Goal: Book appointment/travel/reservation

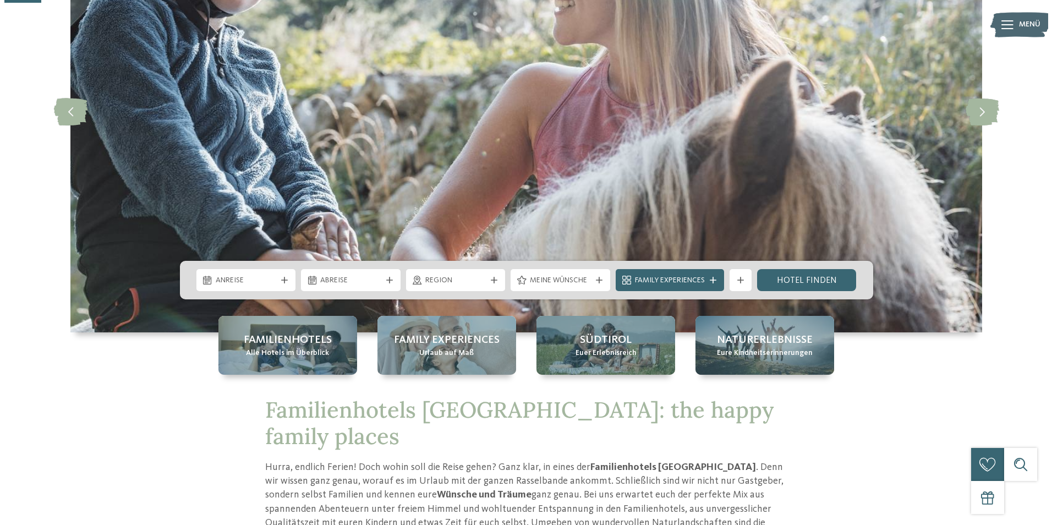
scroll to position [220, 0]
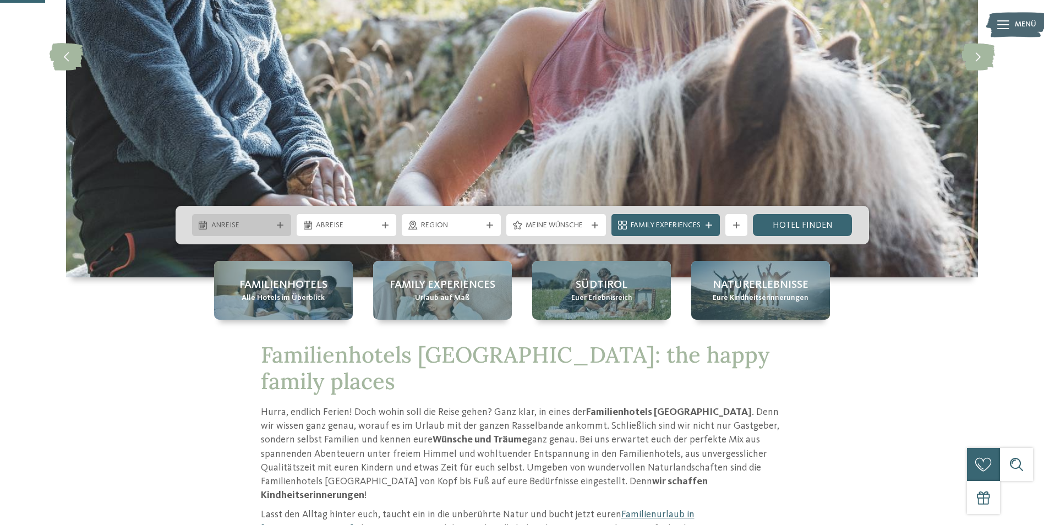
click at [253, 222] on span "Anreise" at bounding box center [241, 225] width 61 height 11
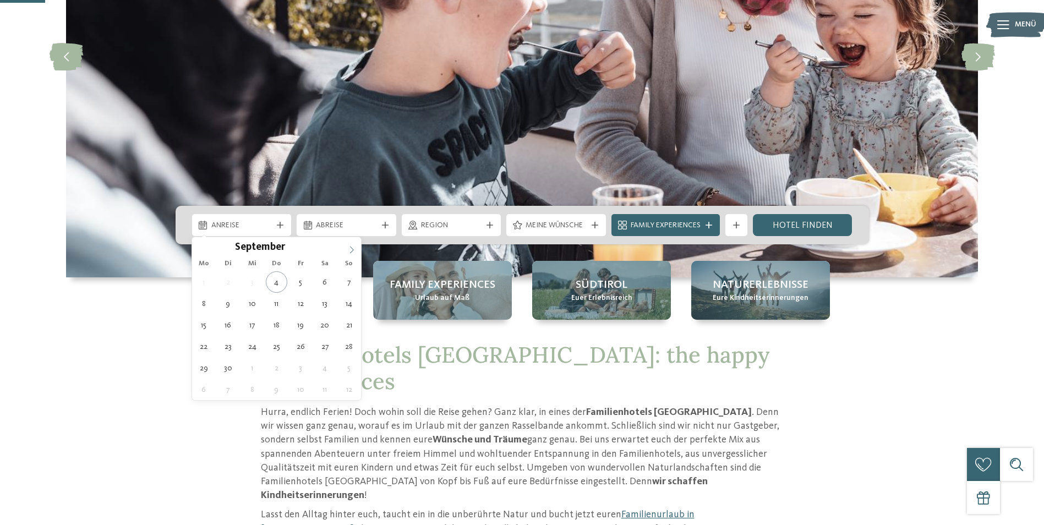
click at [348, 246] on icon at bounding box center [352, 250] width 8 height 8
type div "[DATE]"
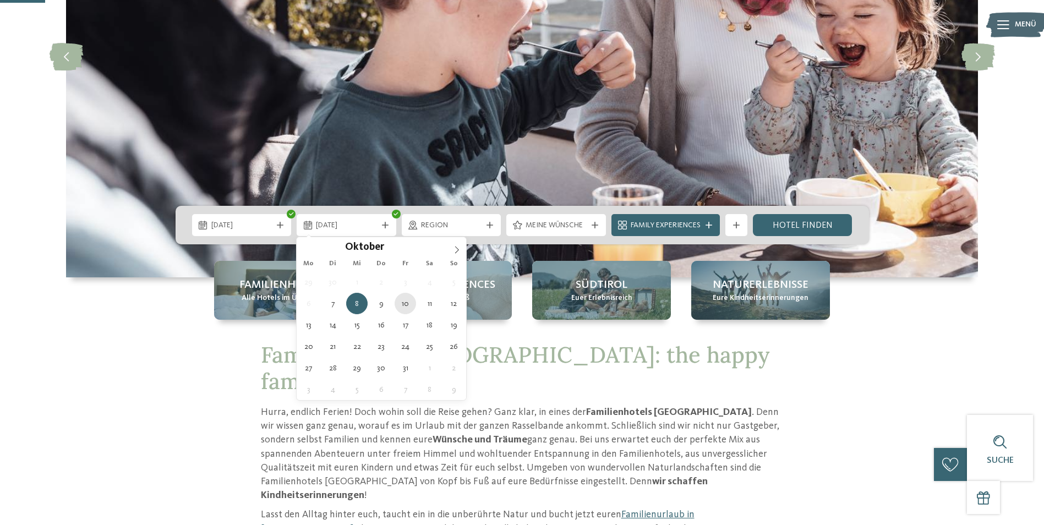
type div "[DATE]"
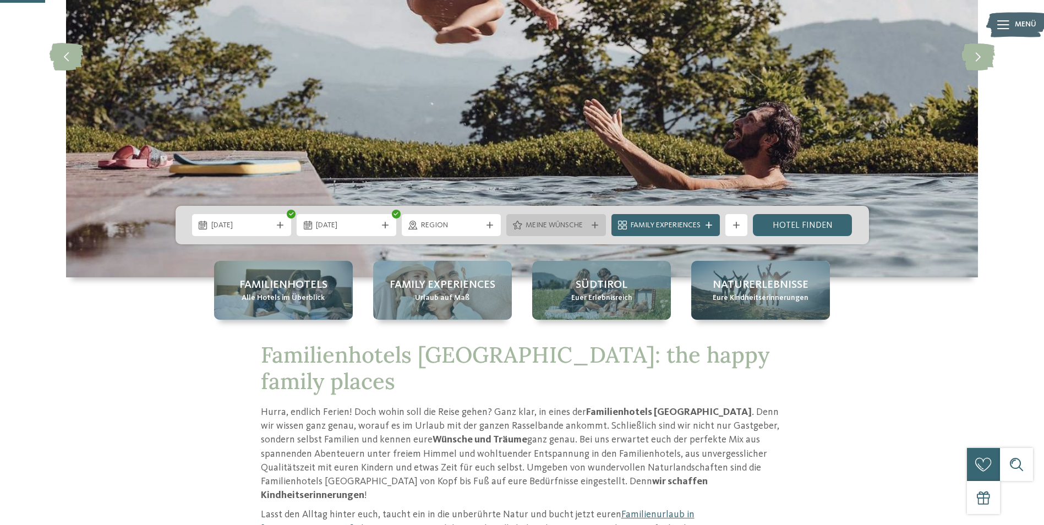
click at [596, 225] on icon at bounding box center [594, 225] width 7 height 7
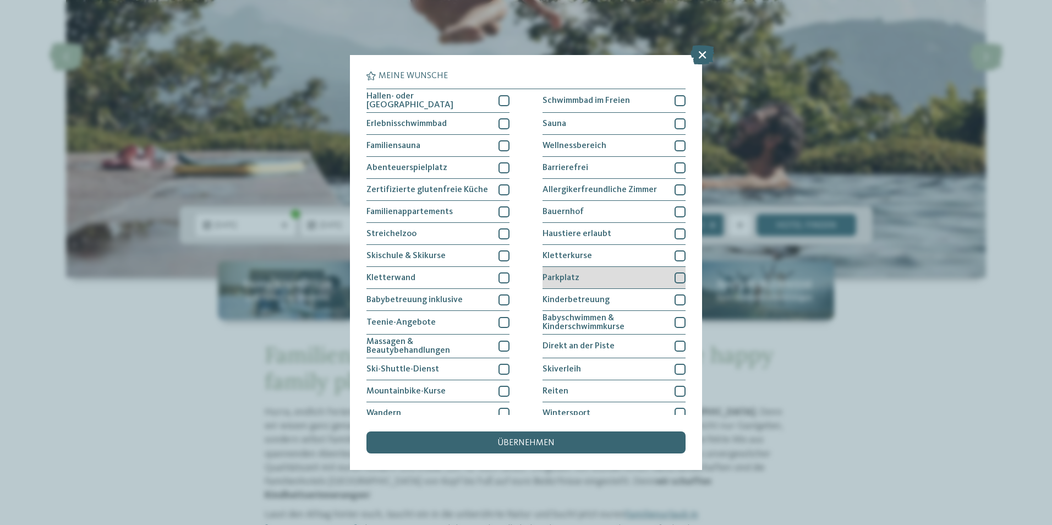
click at [675, 274] on div at bounding box center [680, 277] width 11 height 11
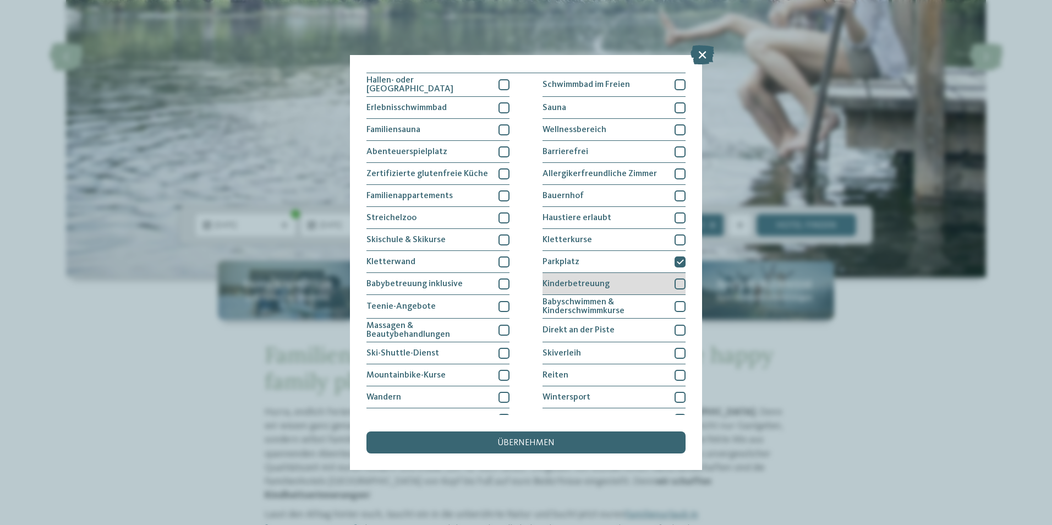
scroll to position [0, 0]
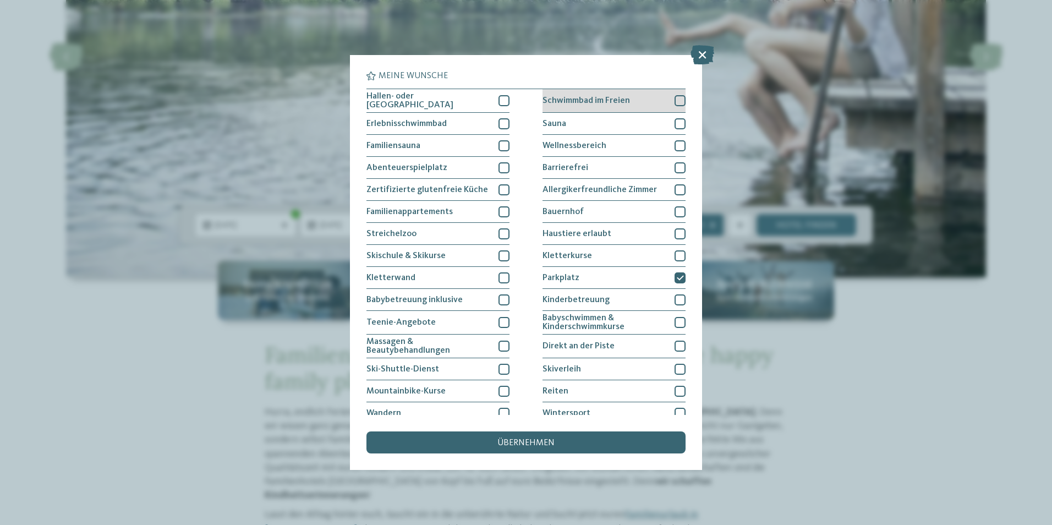
click at [675, 103] on div at bounding box center [680, 100] width 11 height 11
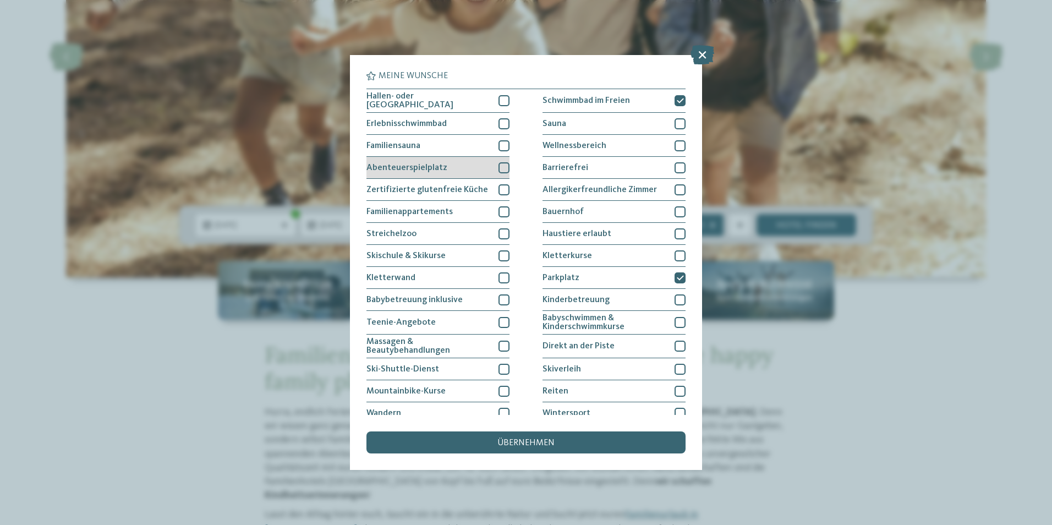
click at [503, 168] on div at bounding box center [503, 167] width 11 height 11
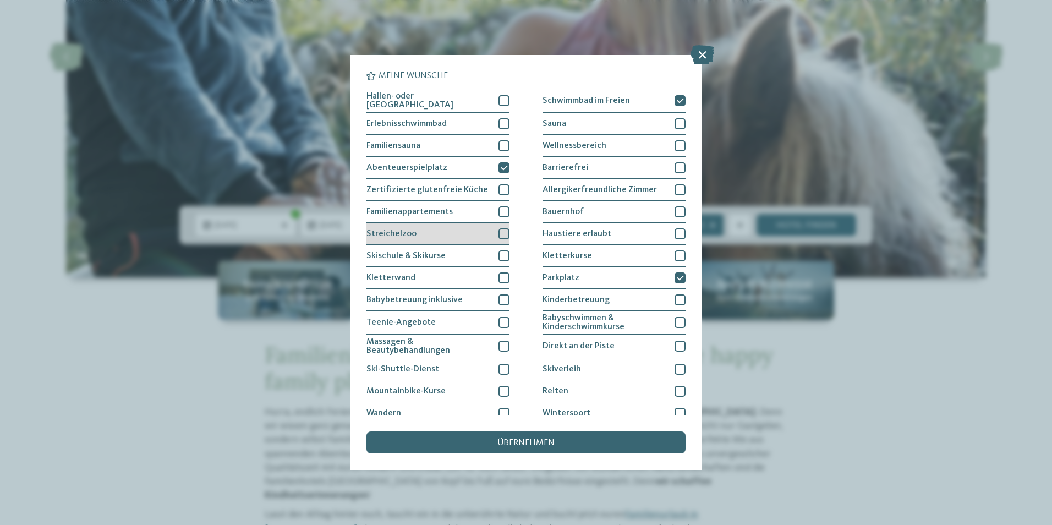
scroll to position [52, 0]
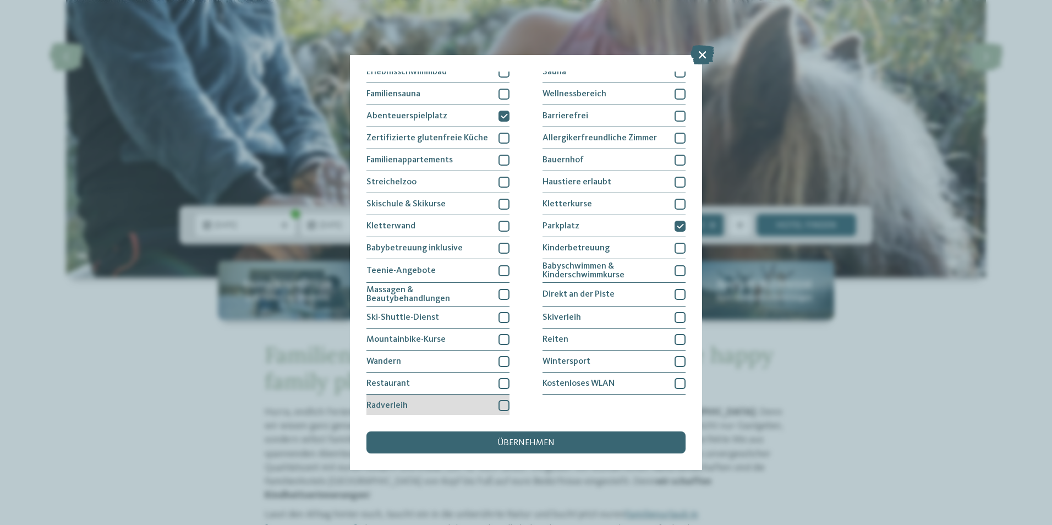
click at [502, 403] on div at bounding box center [503, 405] width 11 height 11
click at [501, 384] on div at bounding box center [503, 383] width 11 height 11
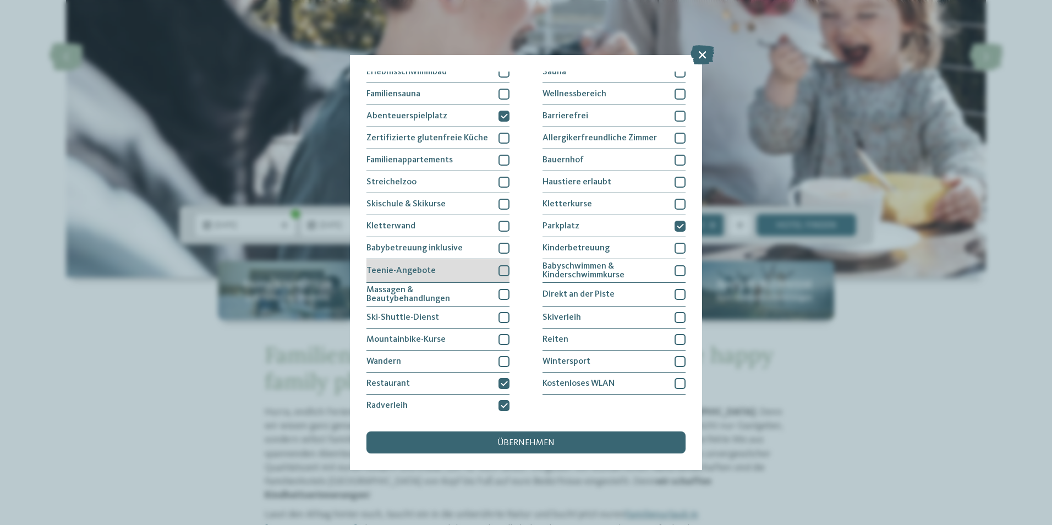
click at [494, 267] on div "Teenie-Angebote" at bounding box center [437, 271] width 143 height 24
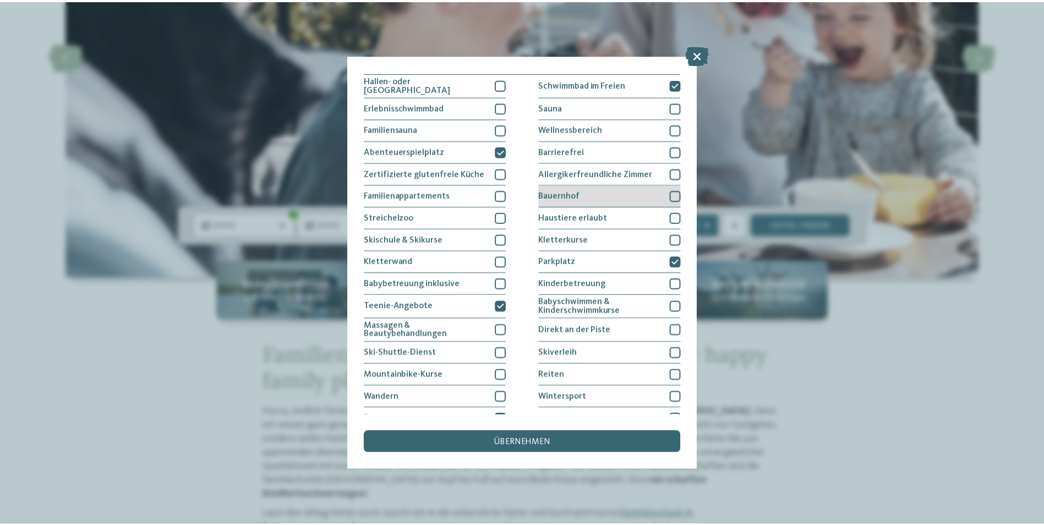
scroll to position [0, 0]
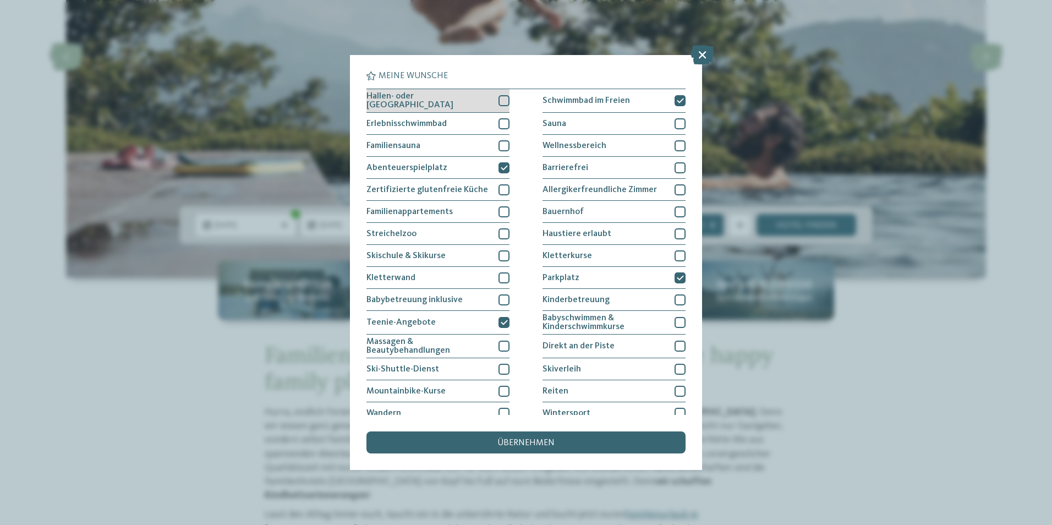
click at [498, 96] on div at bounding box center [503, 100] width 11 height 11
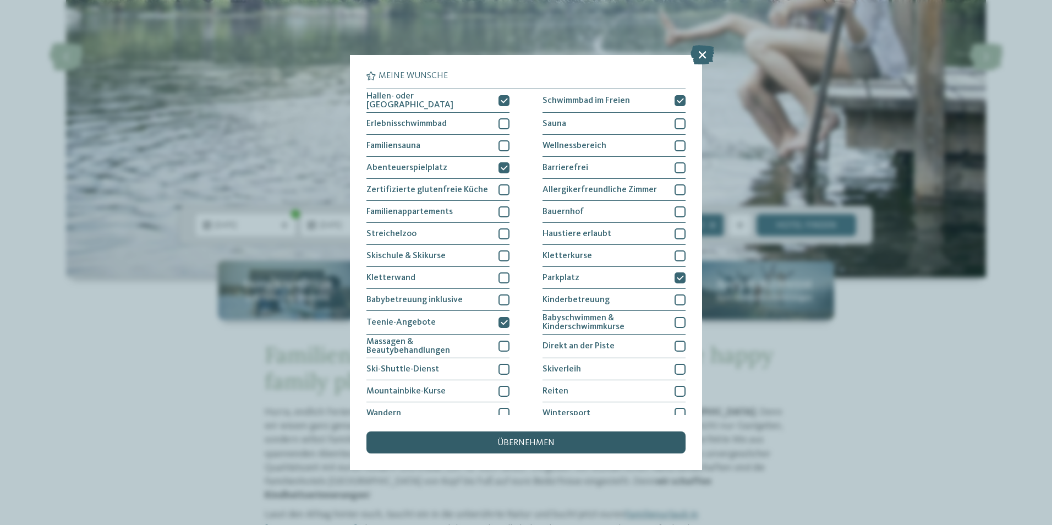
click at [535, 438] on div "übernehmen" at bounding box center [525, 442] width 319 height 22
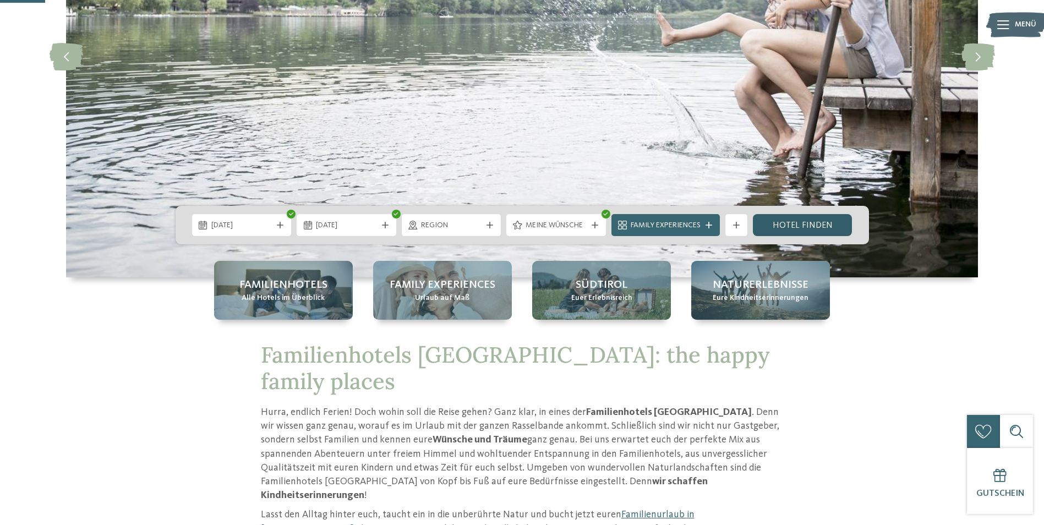
click at [772, 225] on link "Hotel finden" at bounding box center [803, 225] width 100 height 22
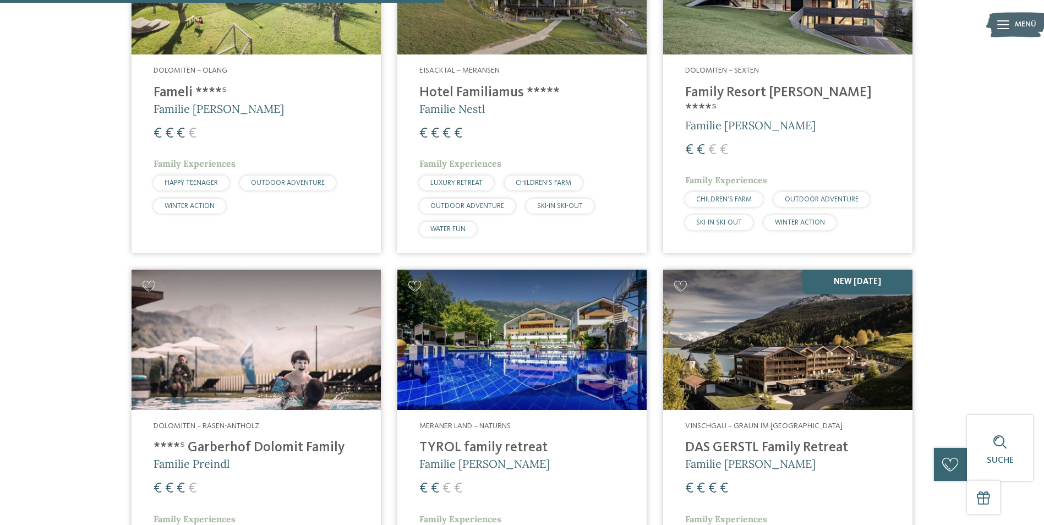
scroll to position [388, 0]
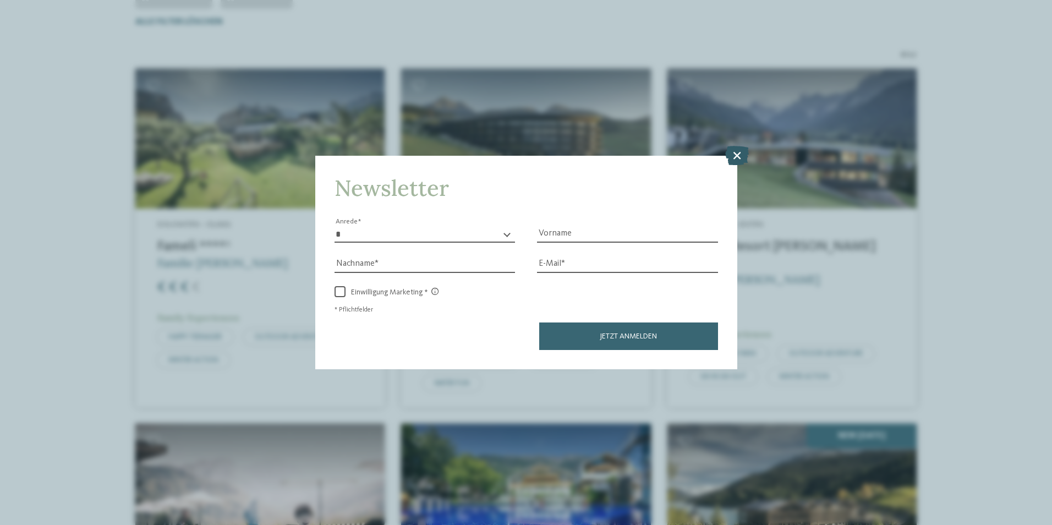
click at [739, 152] on icon at bounding box center [737, 154] width 24 height 19
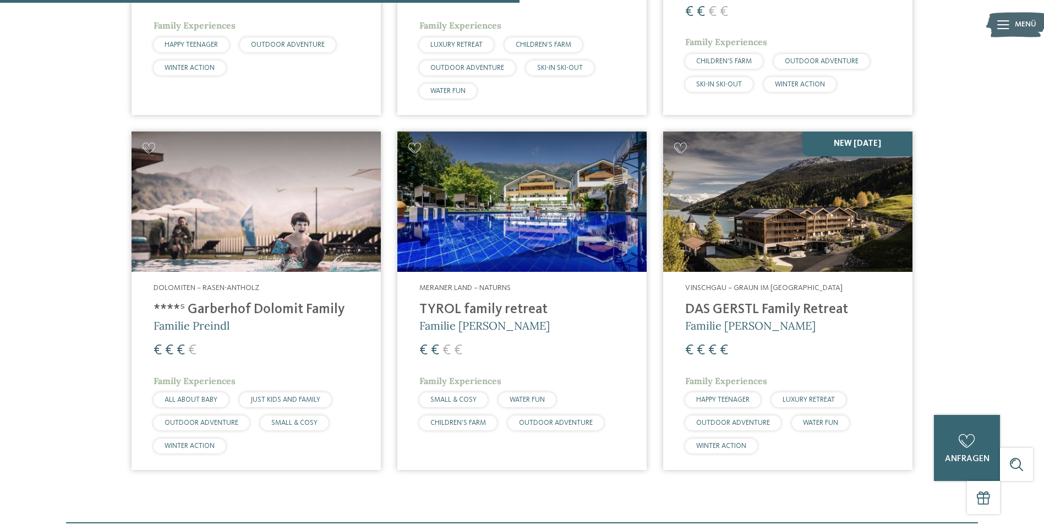
scroll to position [719, 0]
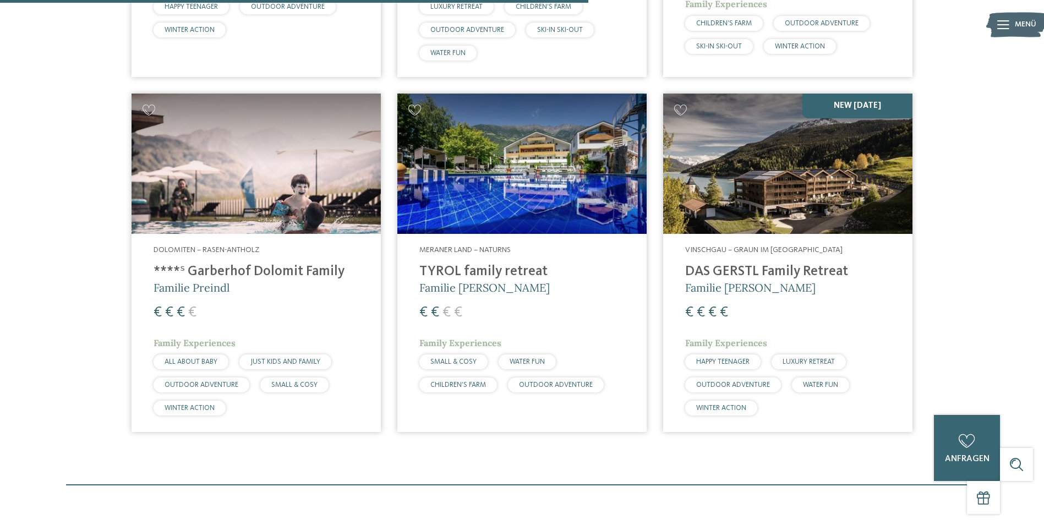
click at [804, 183] on img at bounding box center [787, 164] width 249 height 140
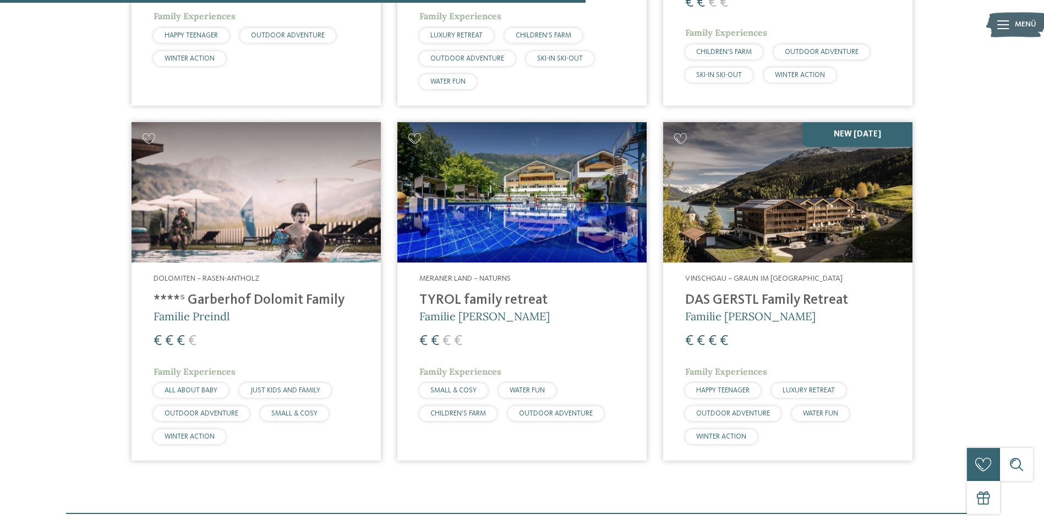
scroll to position [664, 0]
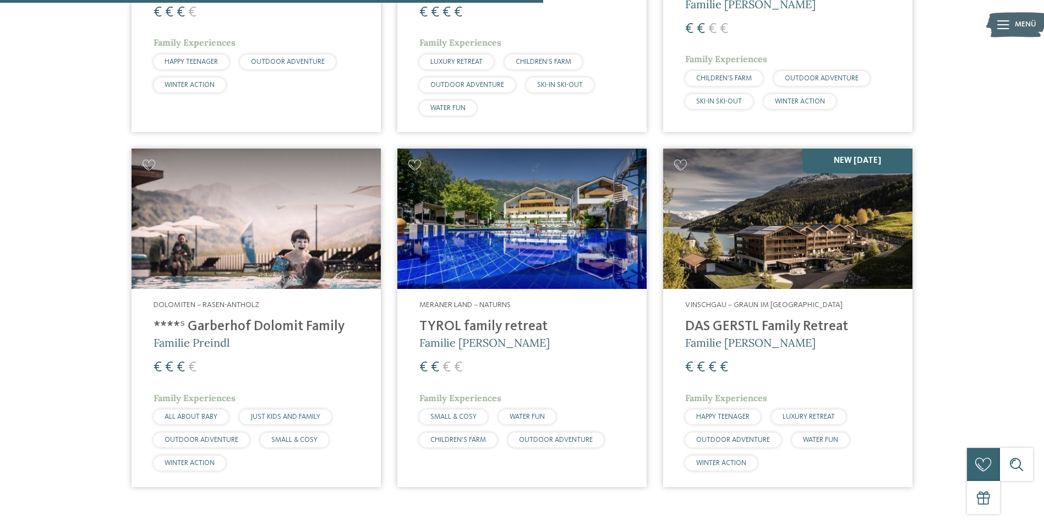
click at [259, 212] on img at bounding box center [255, 219] width 249 height 140
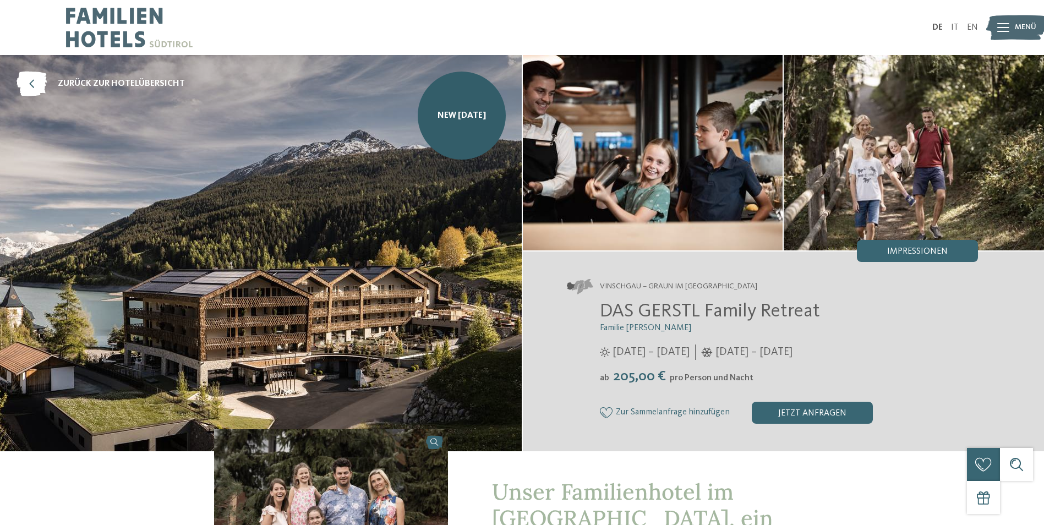
click at [366, 211] on img at bounding box center [261, 253] width 522 height 396
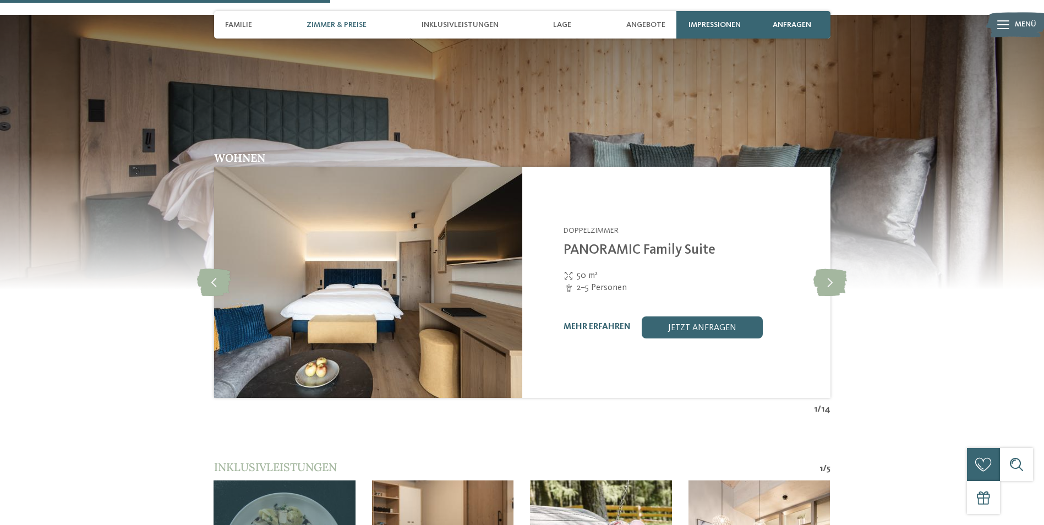
scroll to position [1210, 0]
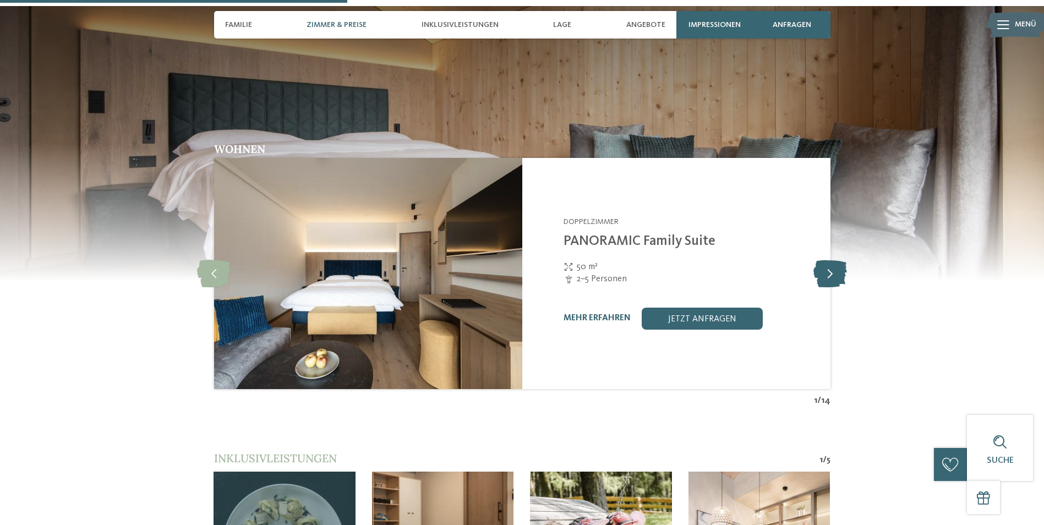
click at [829, 260] on icon at bounding box center [830, 274] width 34 height 28
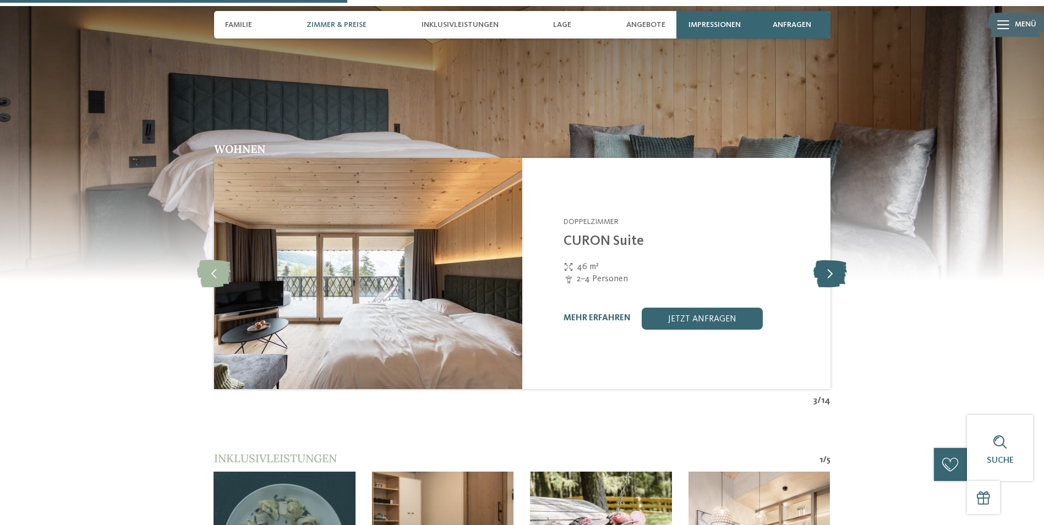
click at [829, 260] on icon at bounding box center [830, 274] width 34 height 28
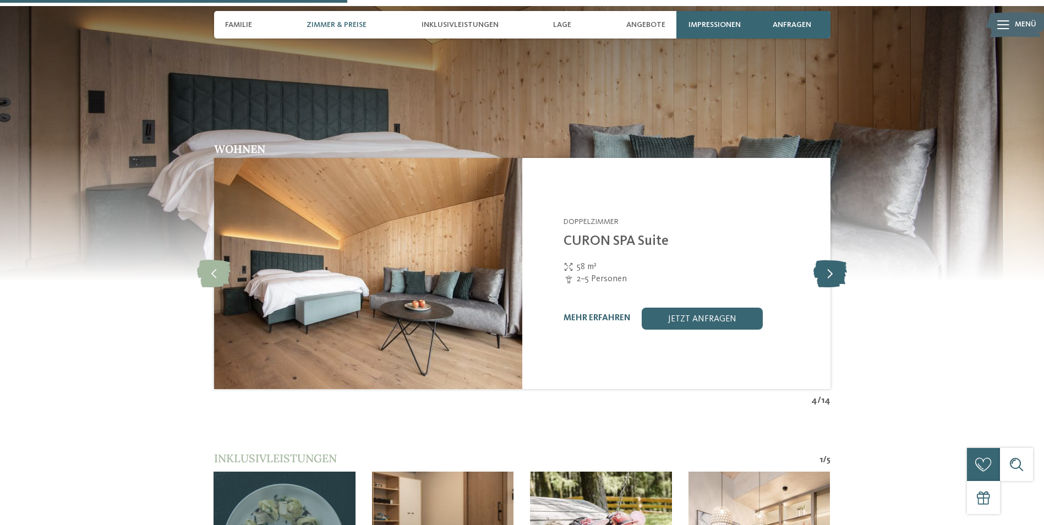
click at [829, 260] on icon at bounding box center [830, 274] width 34 height 28
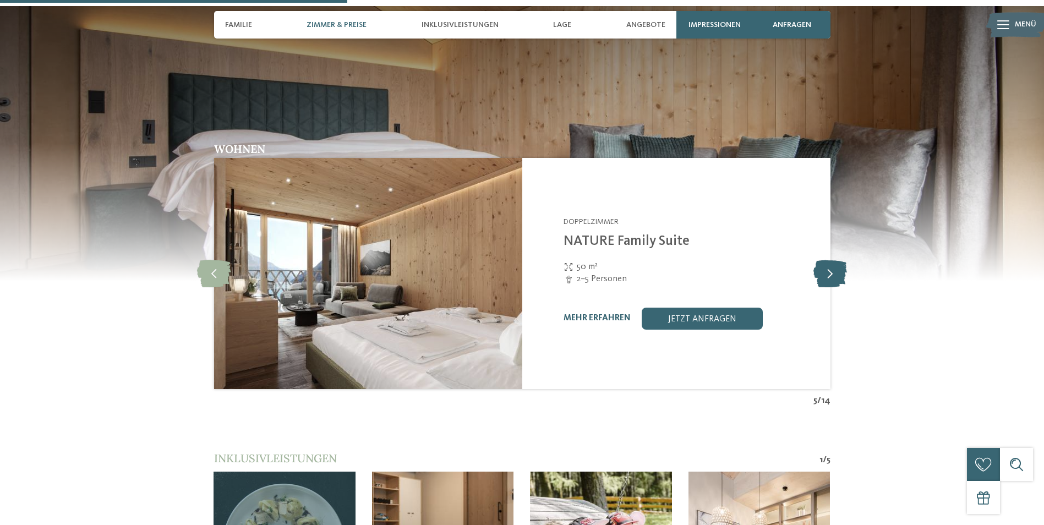
click at [829, 260] on icon at bounding box center [830, 274] width 34 height 28
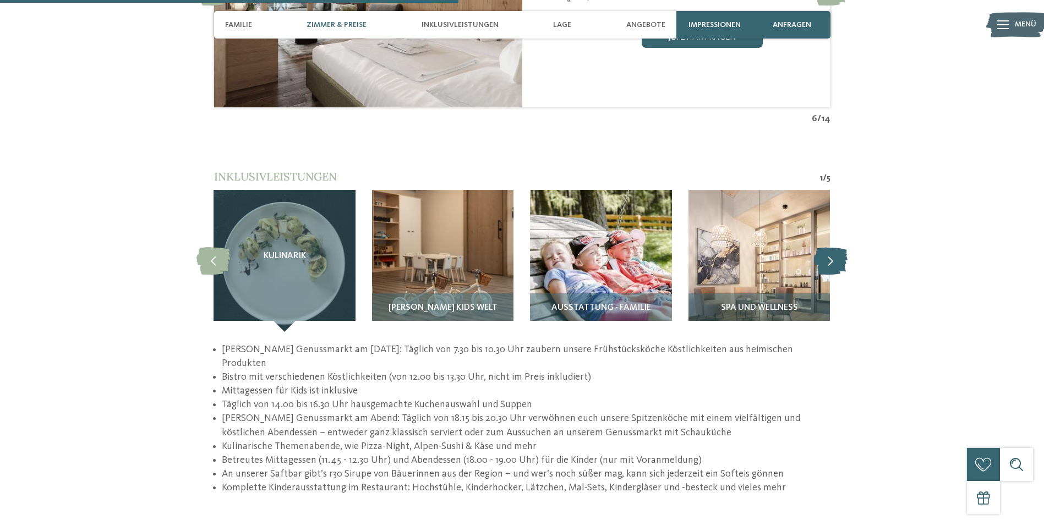
scroll to position [1485, 0]
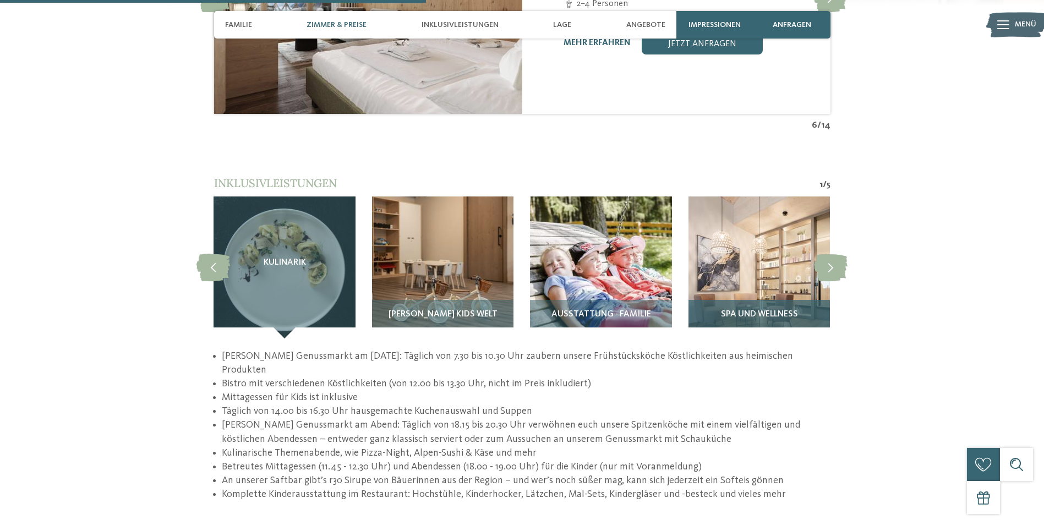
click at [764, 235] on img at bounding box center [758, 266] width 141 height 141
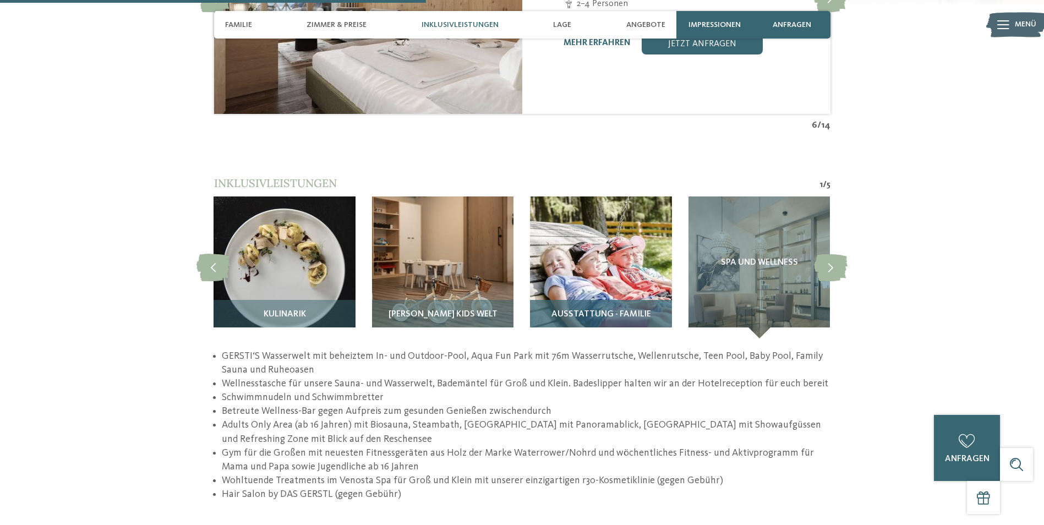
click at [625, 238] on img at bounding box center [600, 266] width 141 height 141
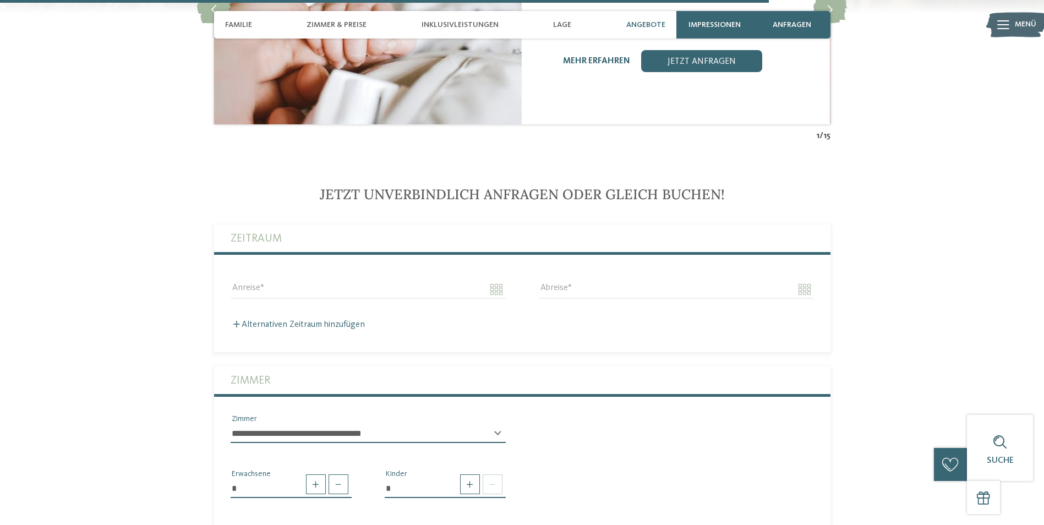
scroll to position [2696, 0]
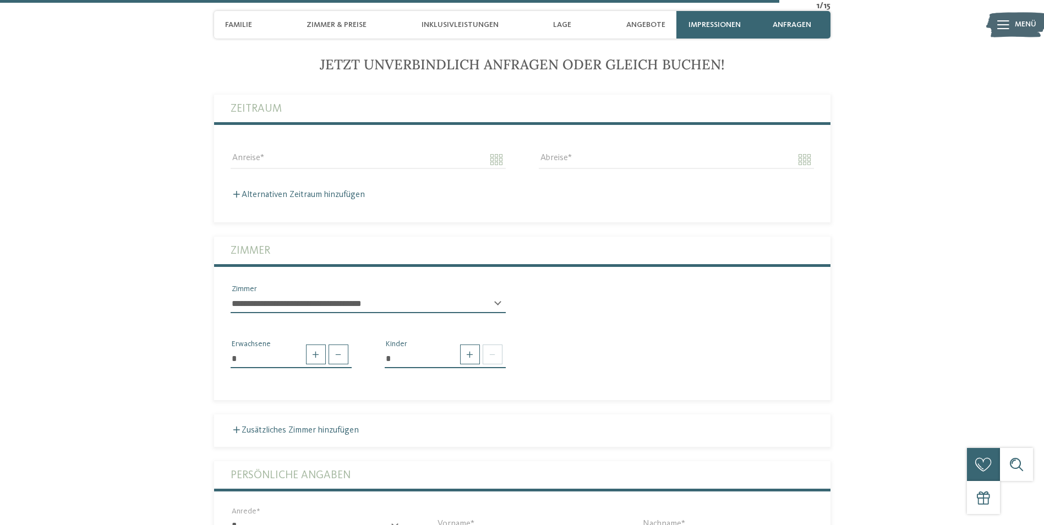
click at [315, 298] on select "**********" at bounding box center [368, 303] width 275 height 19
click at [755, 329] on div "* Erwachsene * Kinder" at bounding box center [522, 349] width 616 height 55
click at [466, 344] on span at bounding box center [470, 354] width 20 height 20
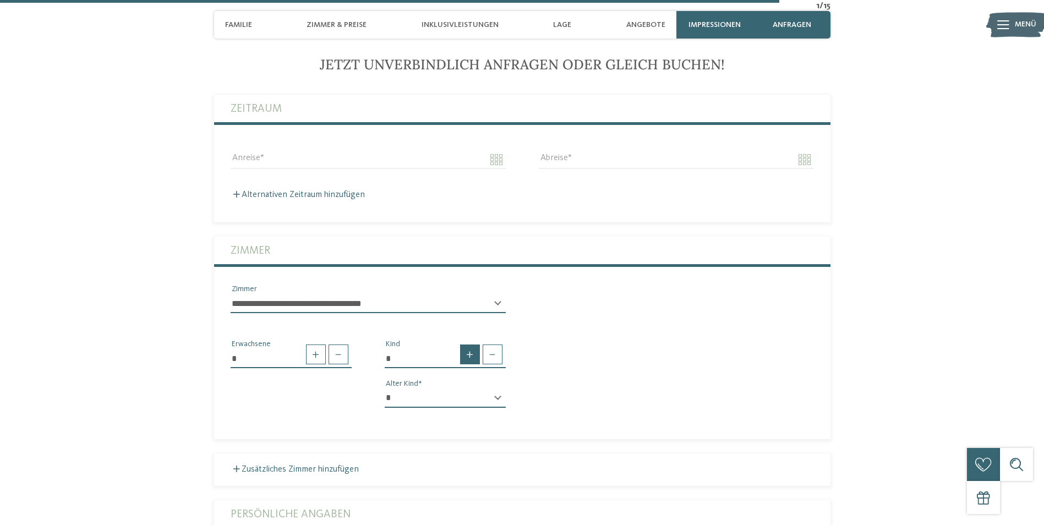
click at [466, 344] on span at bounding box center [470, 354] width 20 height 20
type input "*"
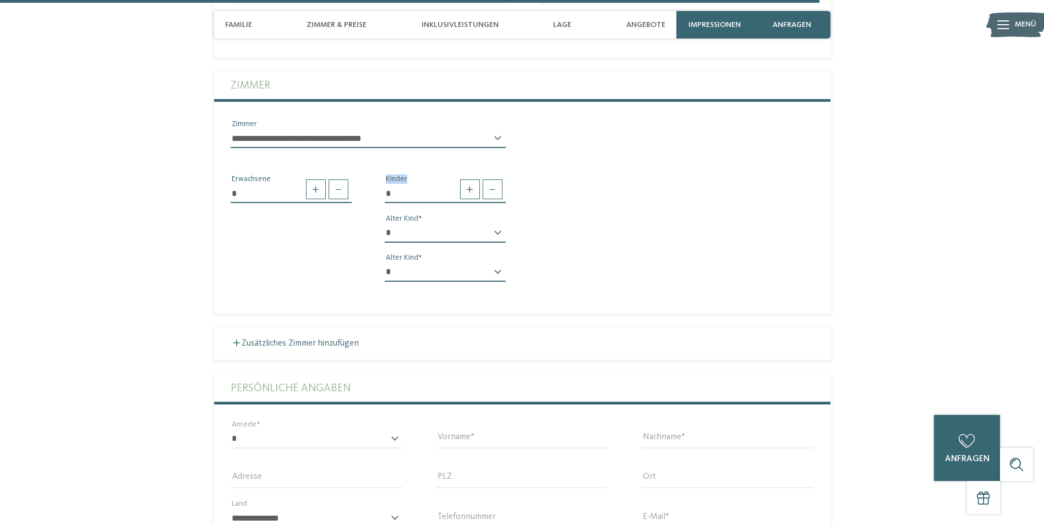
scroll to position [3191, 0]
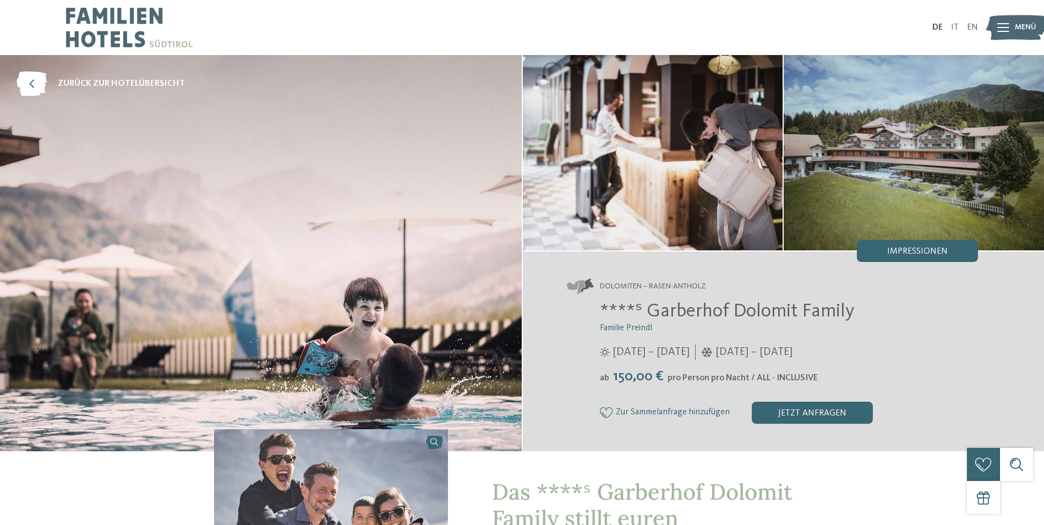
click at [888, 144] on img at bounding box center [913, 152] width 260 height 195
click at [39, 81] on icon at bounding box center [32, 84] width 30 height 25
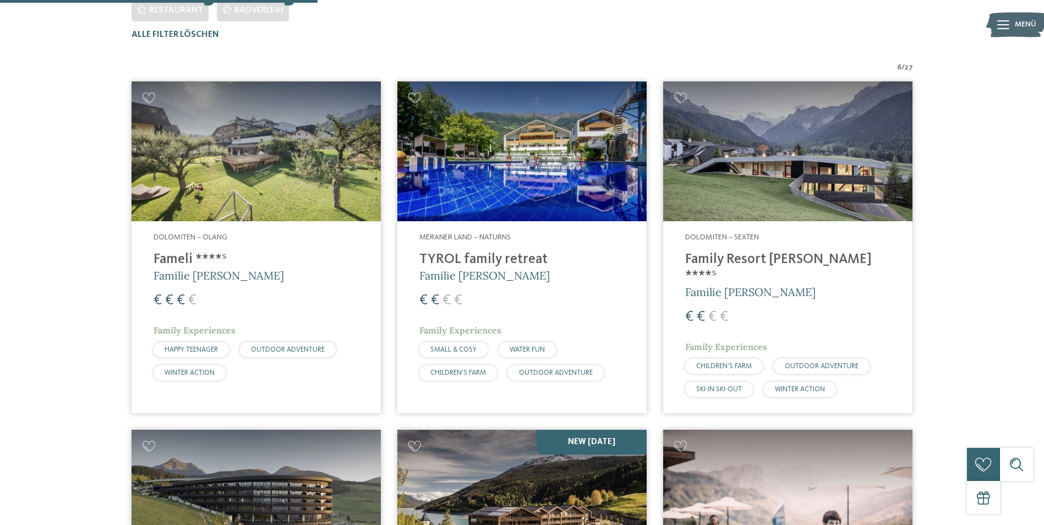
scroll to position [388, 0]
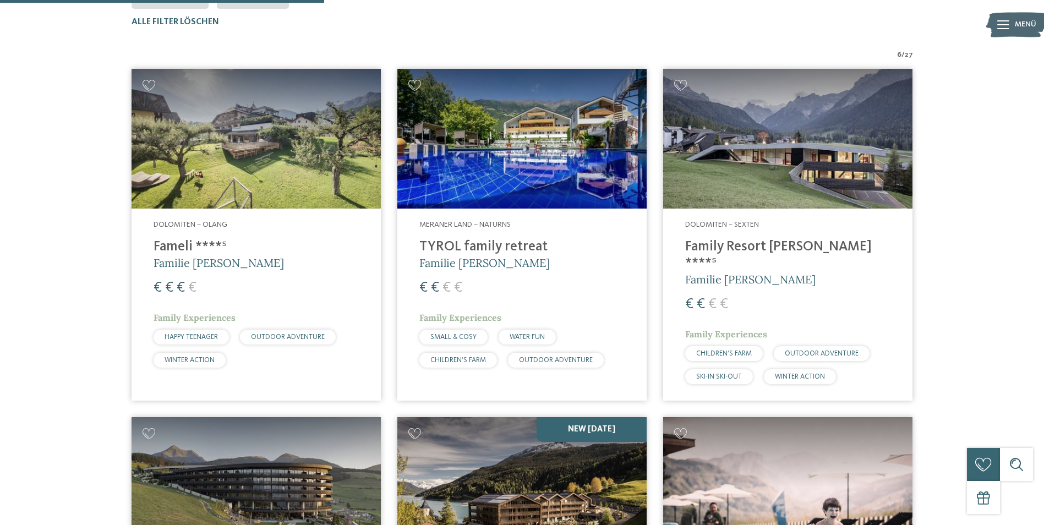
click at [283, 115] on img at bounding box center [255, 139] width 249 height 140
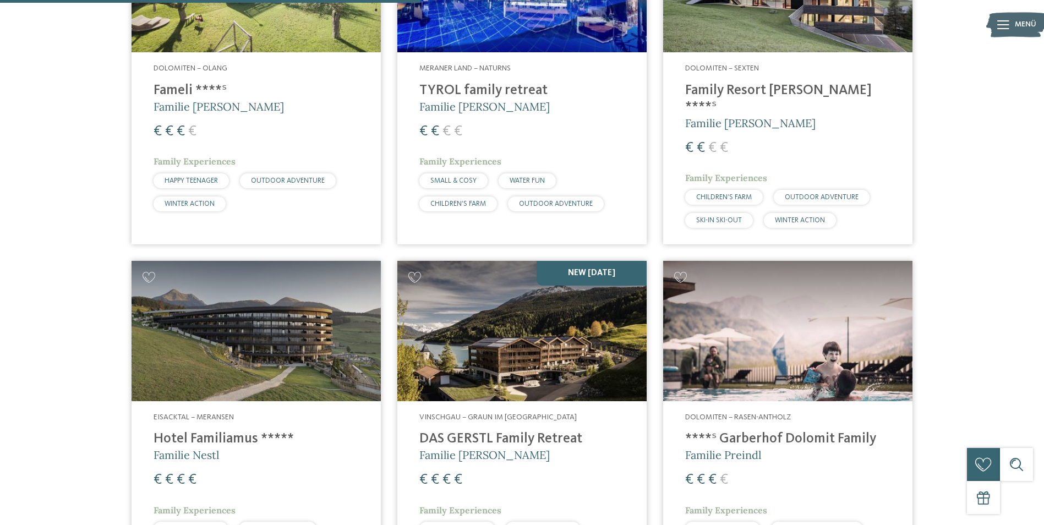
scroll to position [553, 0]
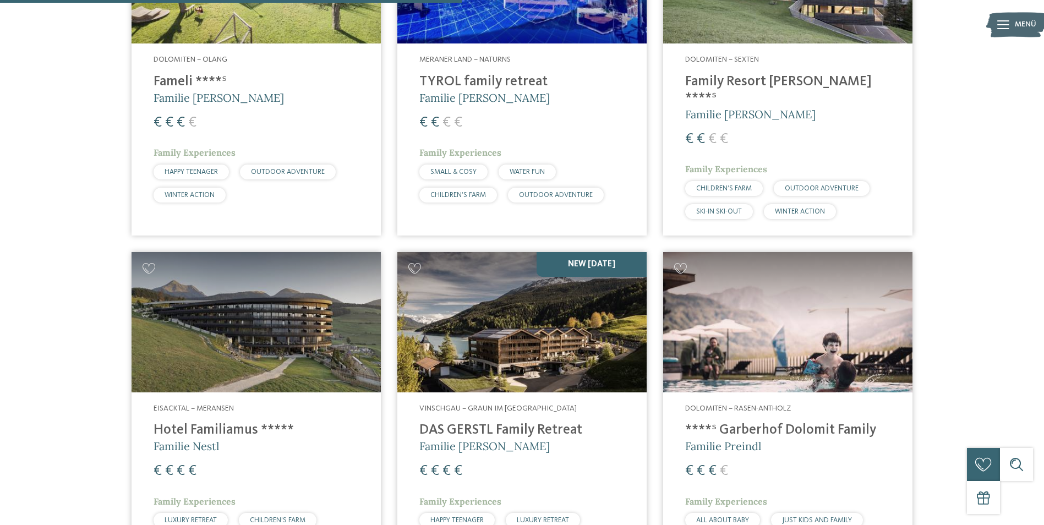
click at [224, 300] on img at bounding box center [255, 322] width 249 height 140
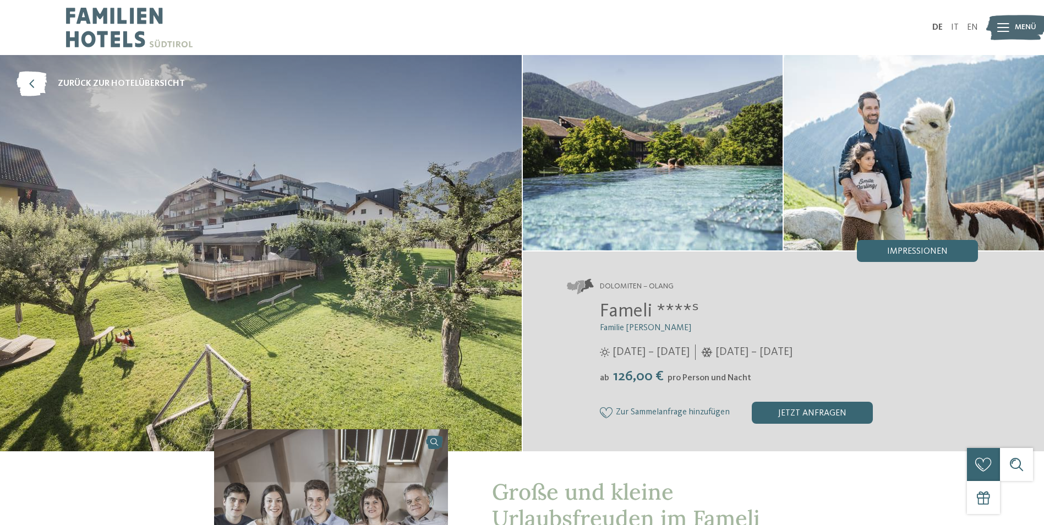
click at [674, 133] on img at bounding box center [653, 152] width 260 height 195
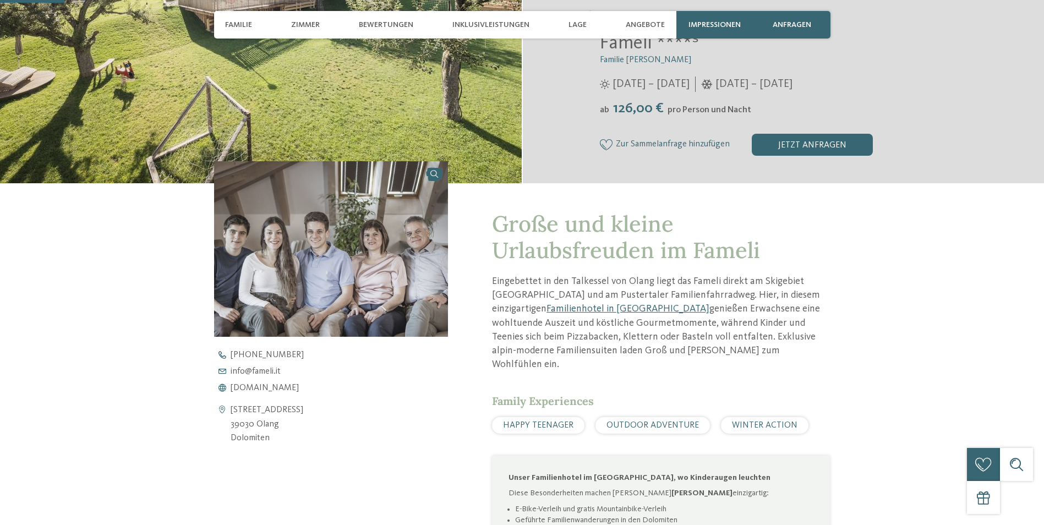
scroll to position [275, 0]
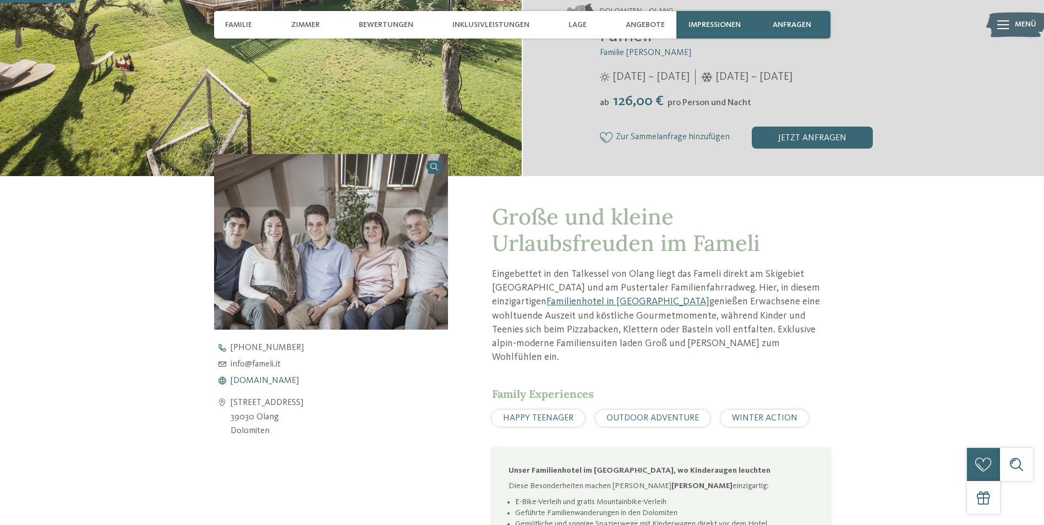
click at [261, 380] on span "www.fameli.it" at bounding box center [265, 380] width 68 height 9
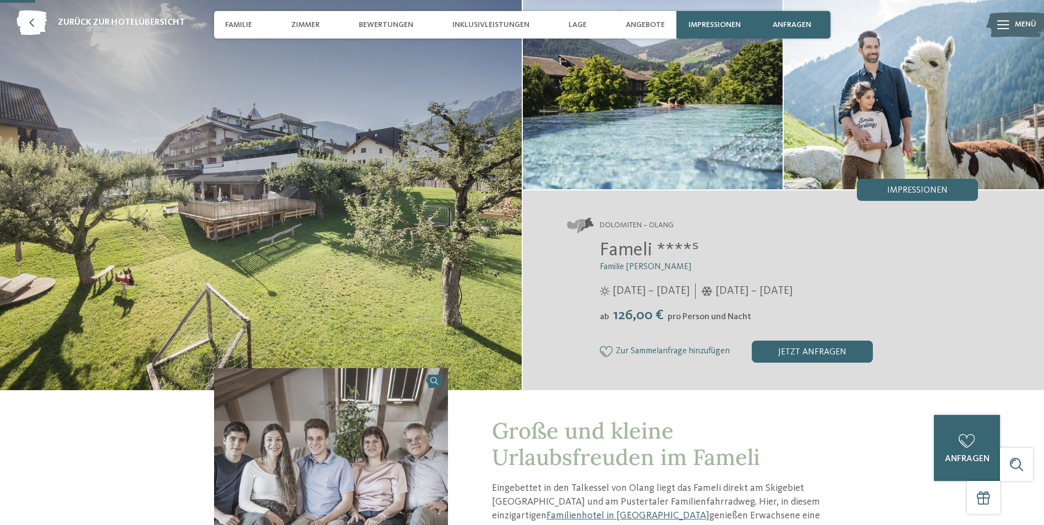
scroll to position [55, 0]
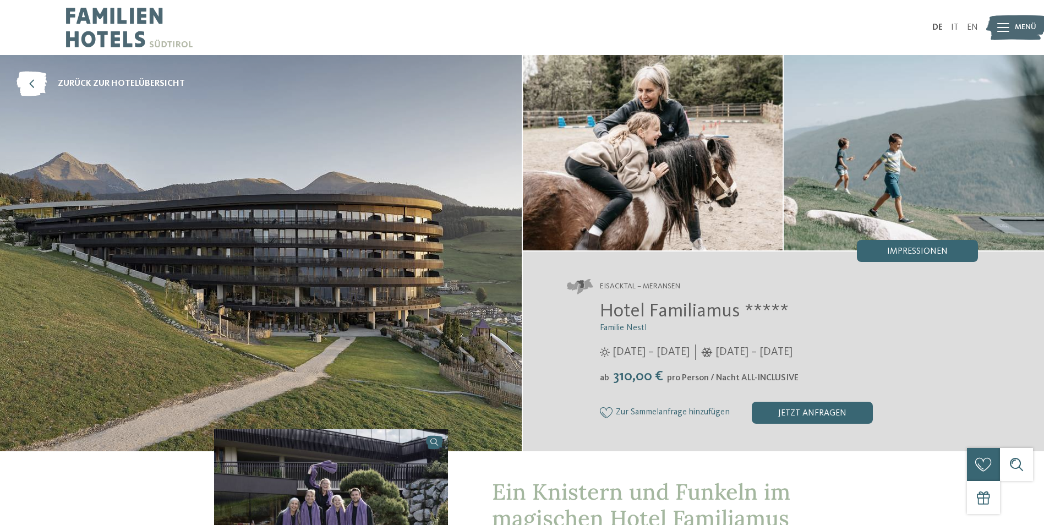
click at [342, 213] on img at bounding box center [261, 253] width 522 height 396
click at [347, 249] on img at bounding box center [261, 253] width 522 height 396
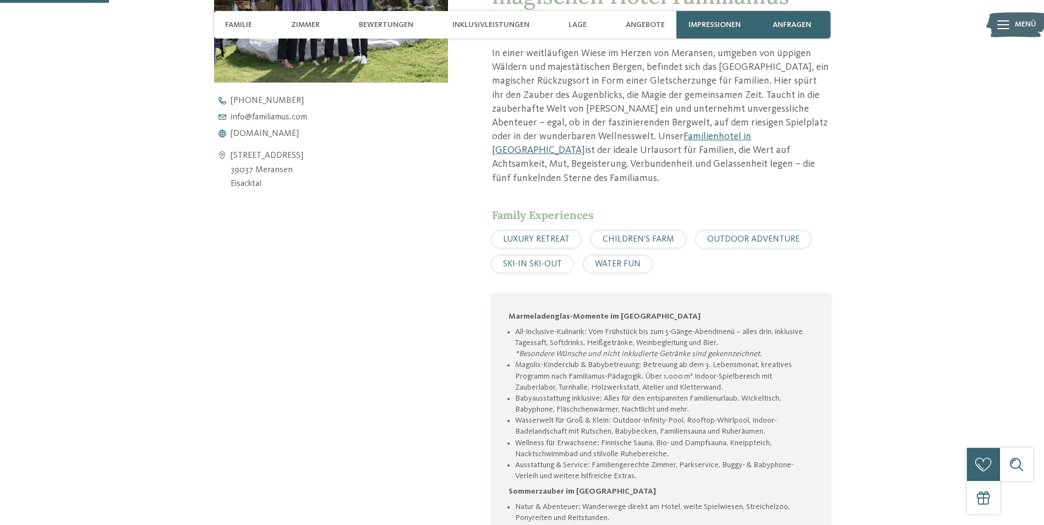
scroll to position [385, 0]
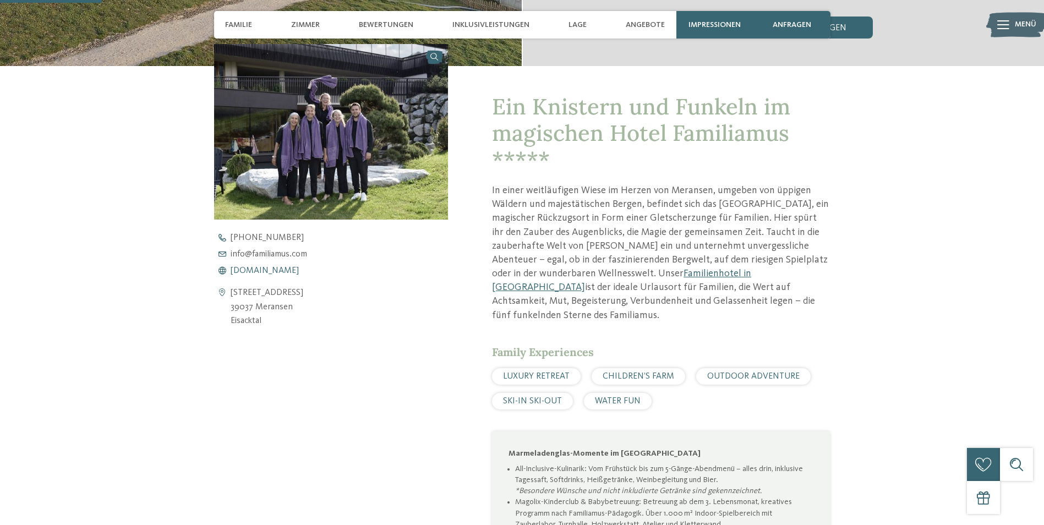
click at [267, 272] on span "[DOMAIN_NAME]" at bounding box center [265, 270] width 68 height 9
